Goal: Find specific page/section: Find specific page/section

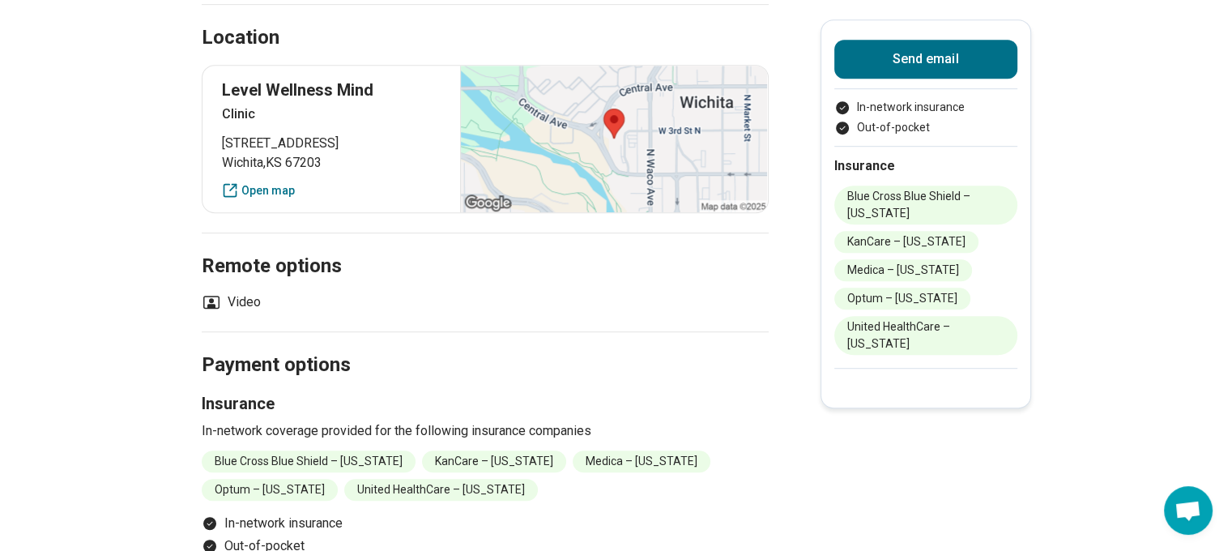
scroll to position [1053, 0]
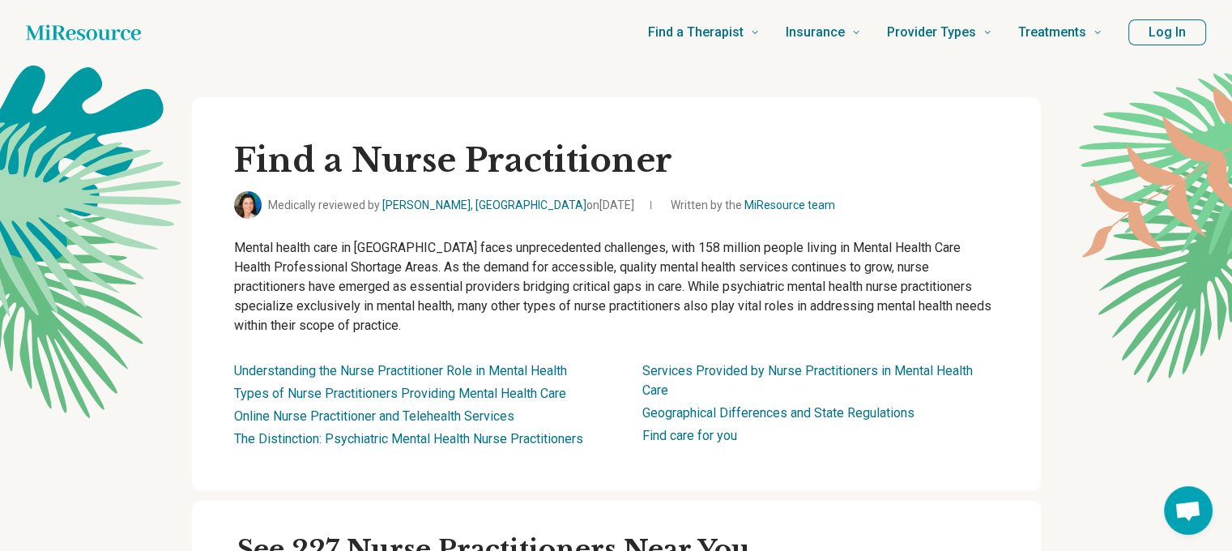
scroll to position [81, 0]
